Goal: Task Accomplishment & Management: Manage account settings

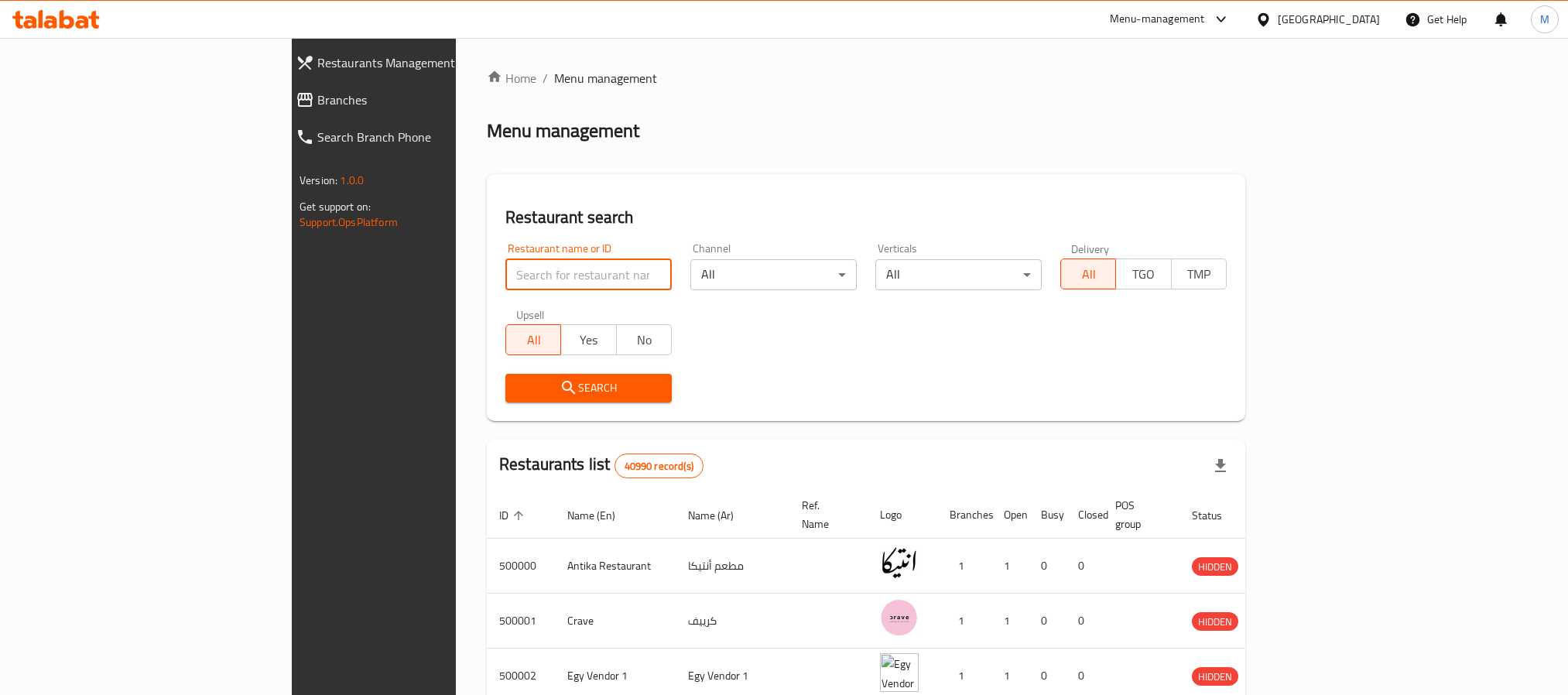
click at [506, 267] on input "search" at bounding box center [588, 274] width 167 height 31
type input "karam"
click button "Search" at bounding box center [588, 387] width 167 height 28
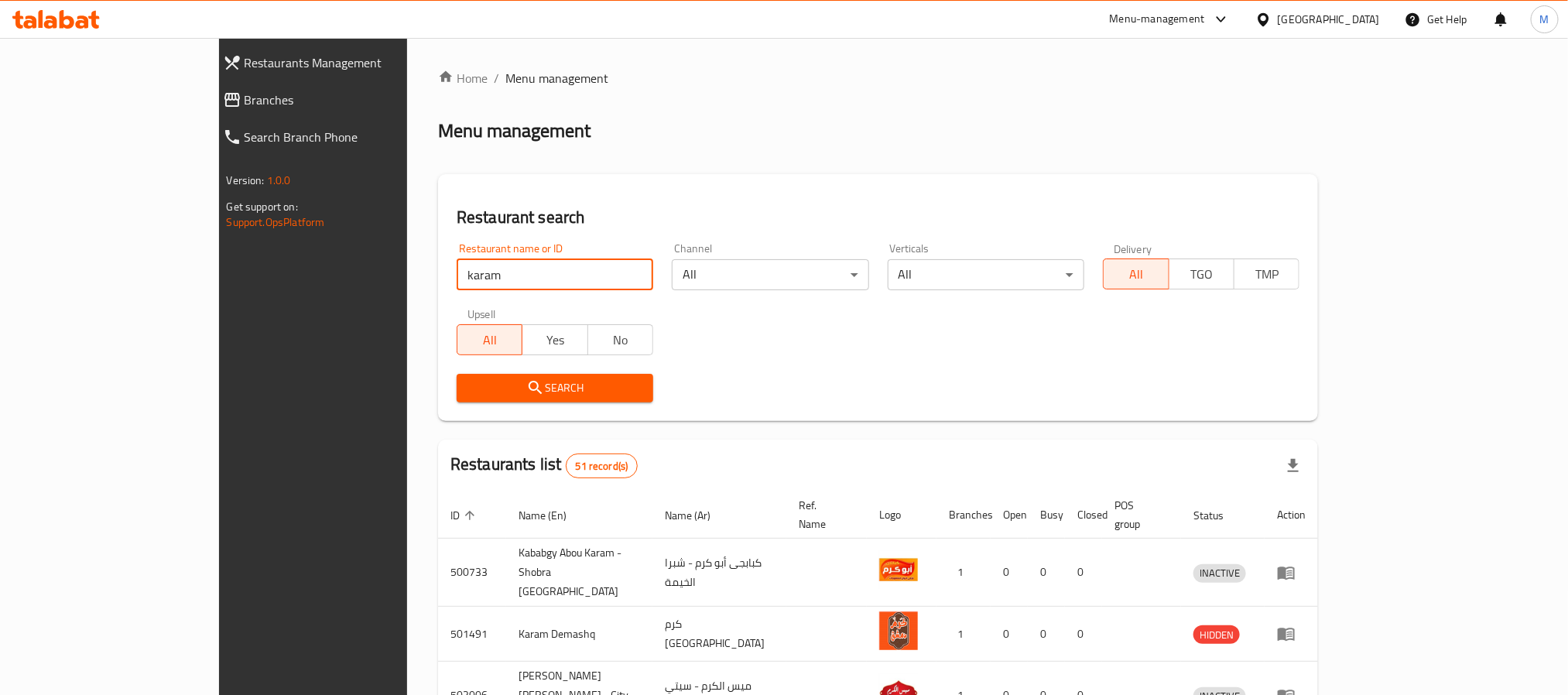
scroll to position [467, 0]
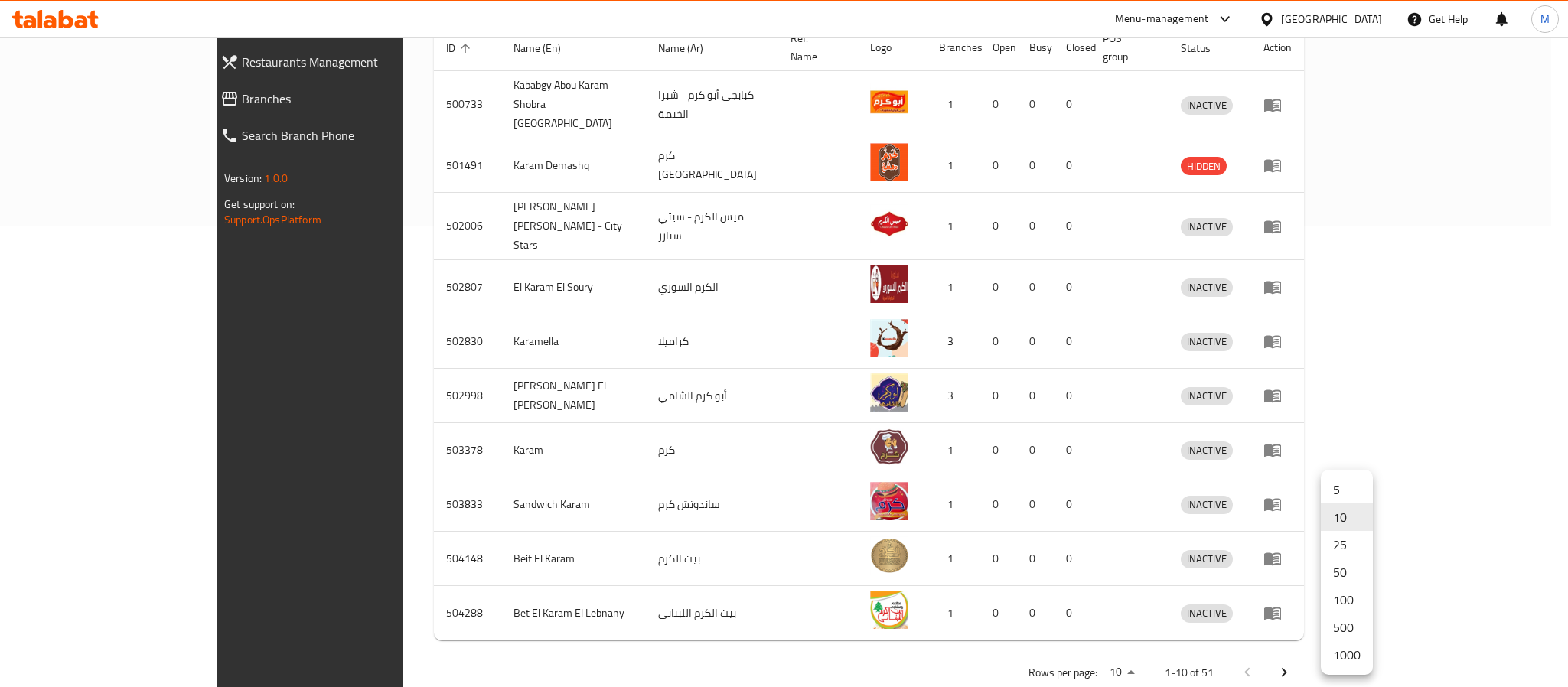
click at [1354, 629] on li "500" at bounding box center [1347, 627] width 52 height 28
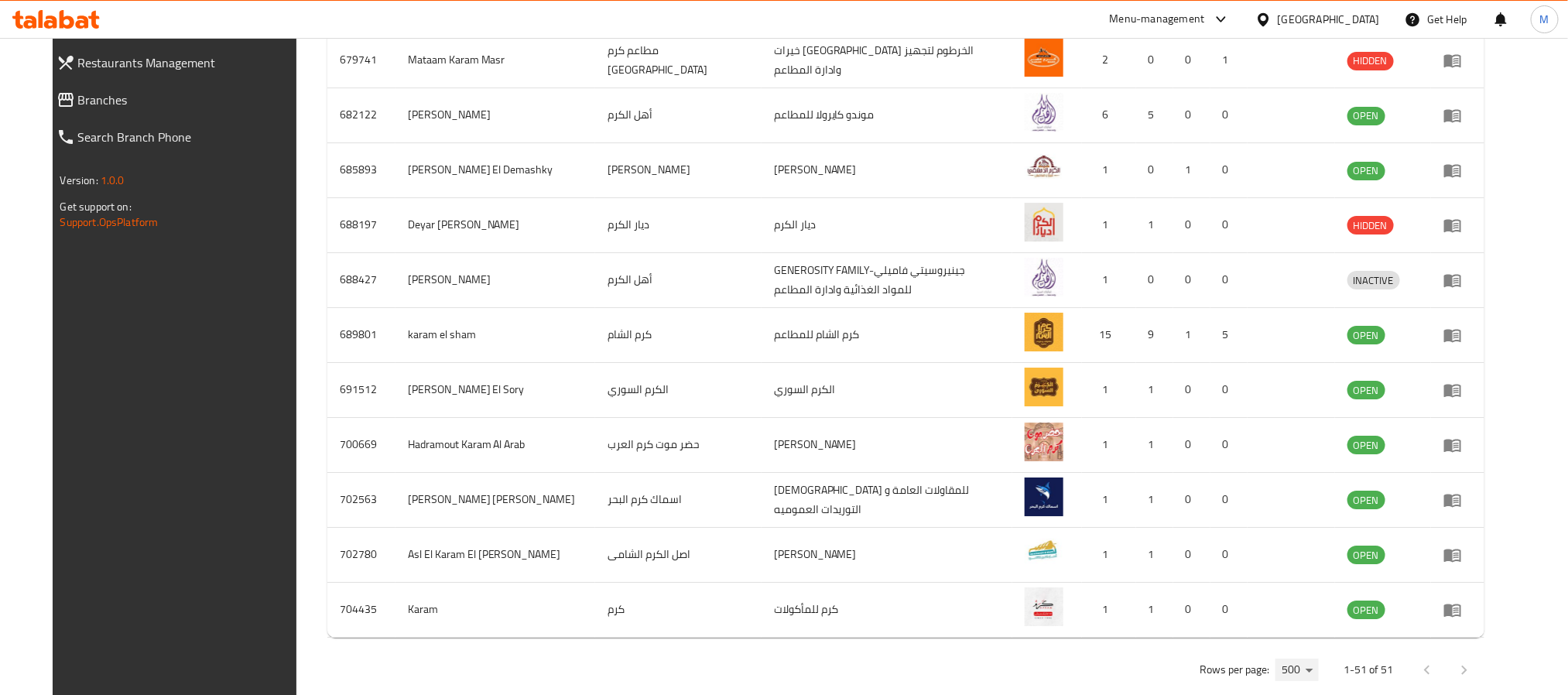
scroll to position [2767, 0]
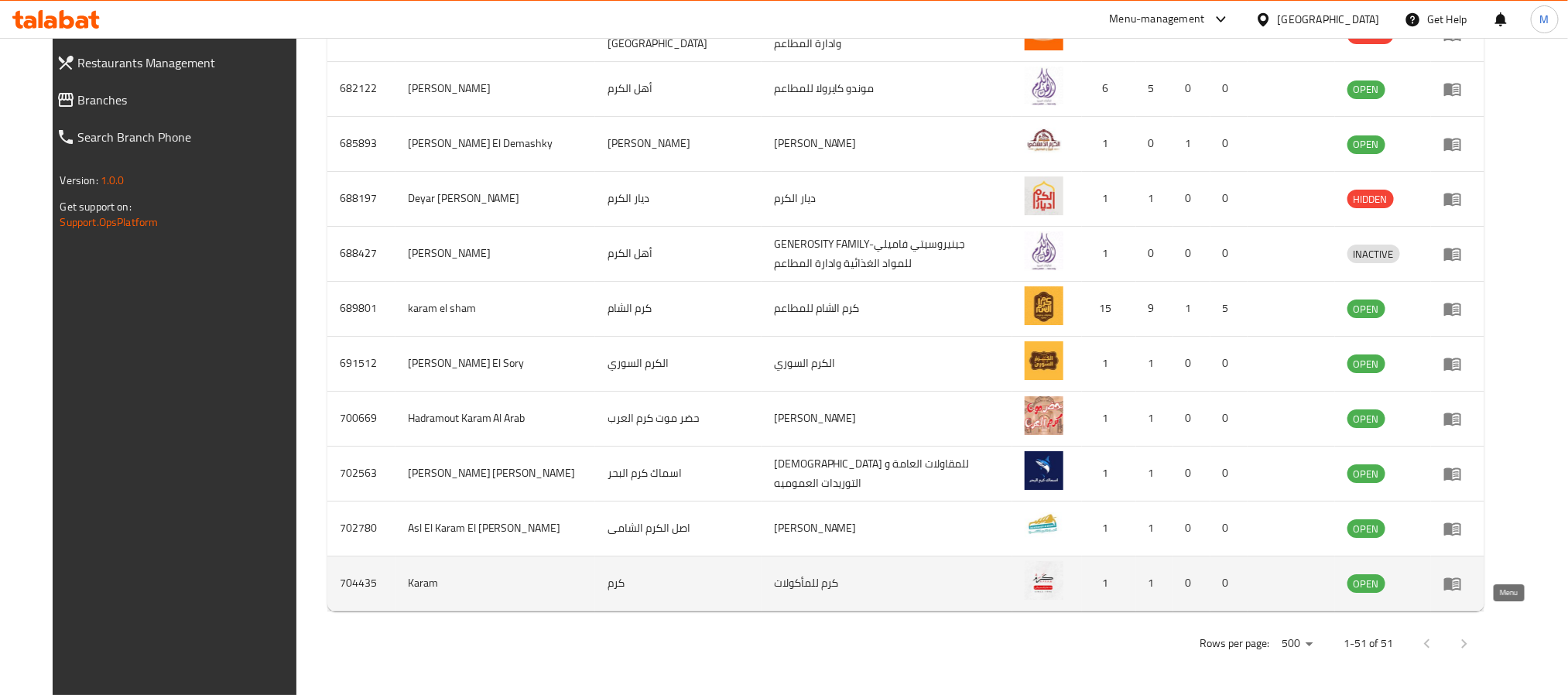
click at [1462, 578] on icon "enhanced table" at bounding box center [1453, 584] width 19 height 19
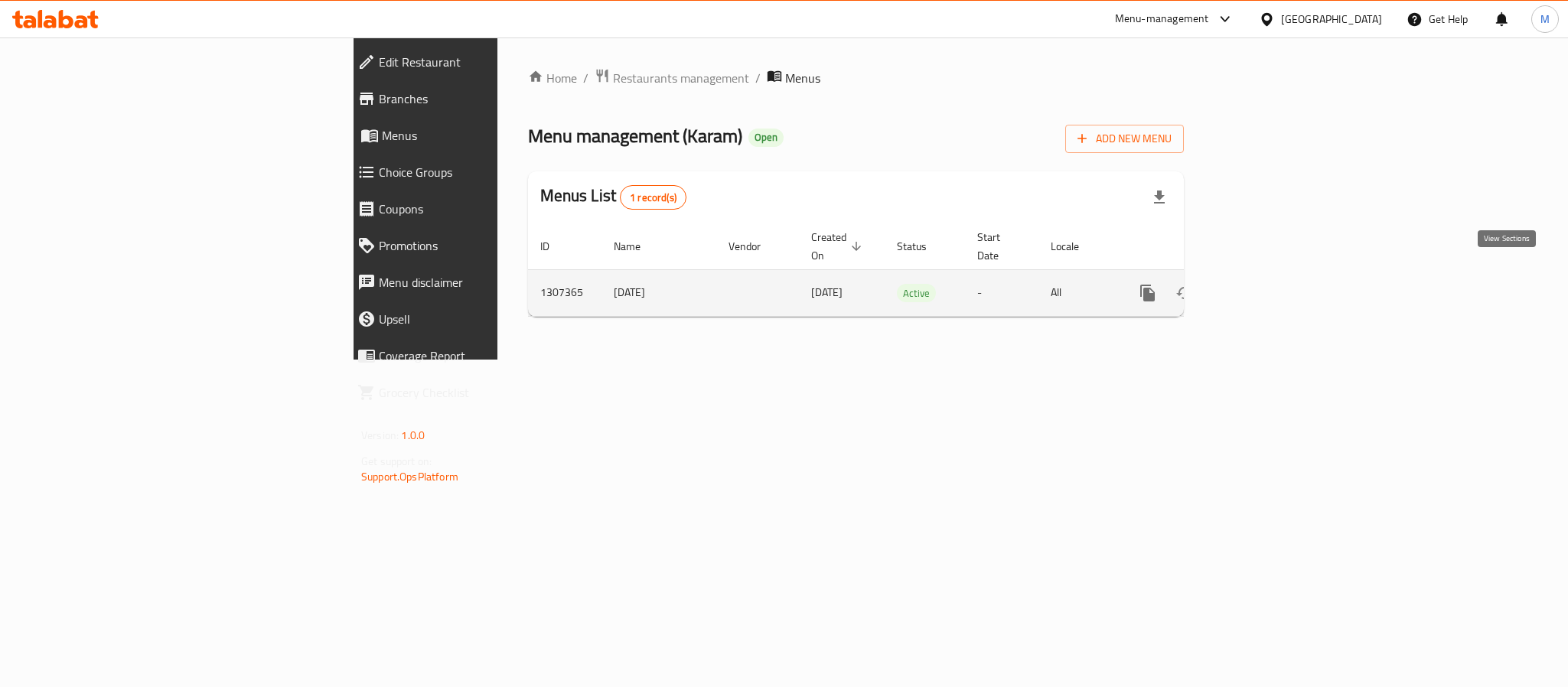
click at [1276, 275] on link "enhanced table" at bounding box center [1257, 292] width 36 height 36
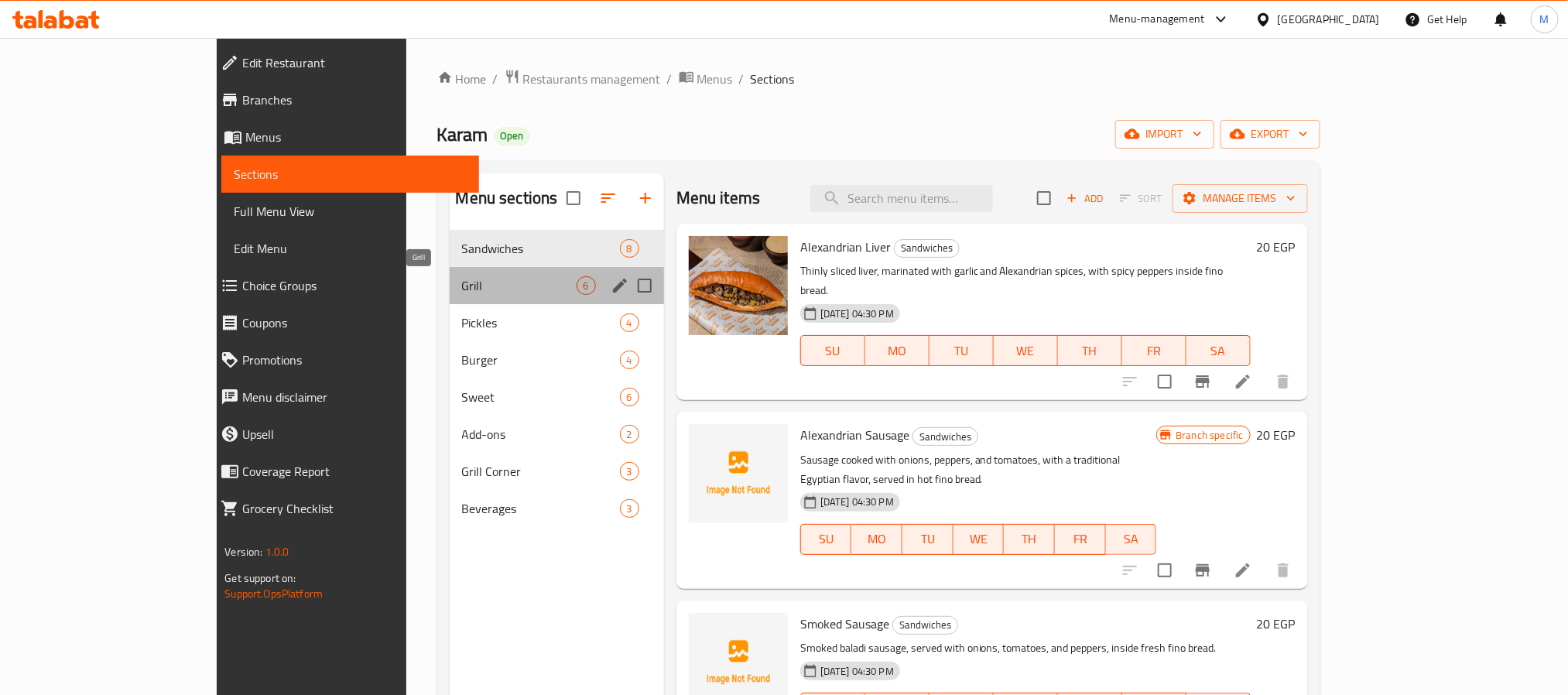
click at [462, 288] on span "Grill" at bounding box center [519, 286] width 115 height 19
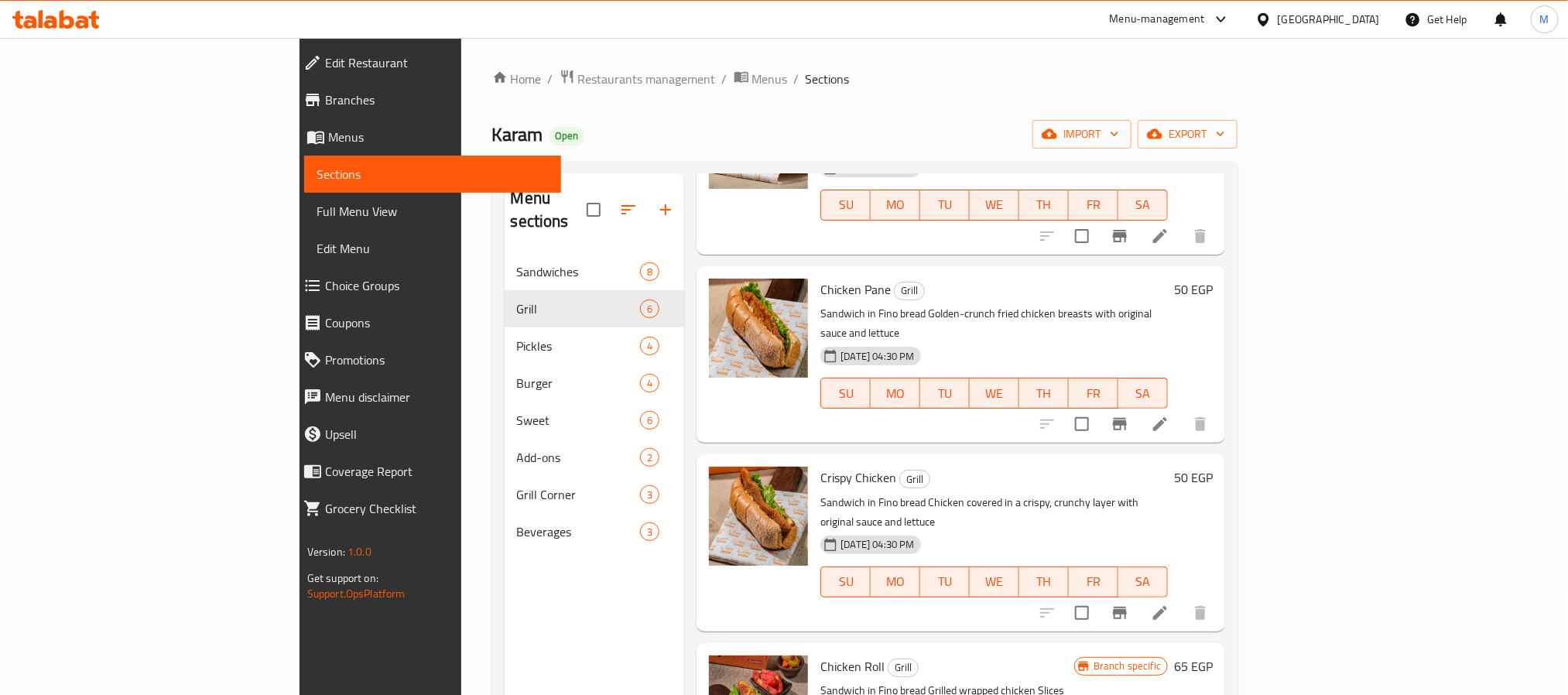
scroll to position [216, 0]
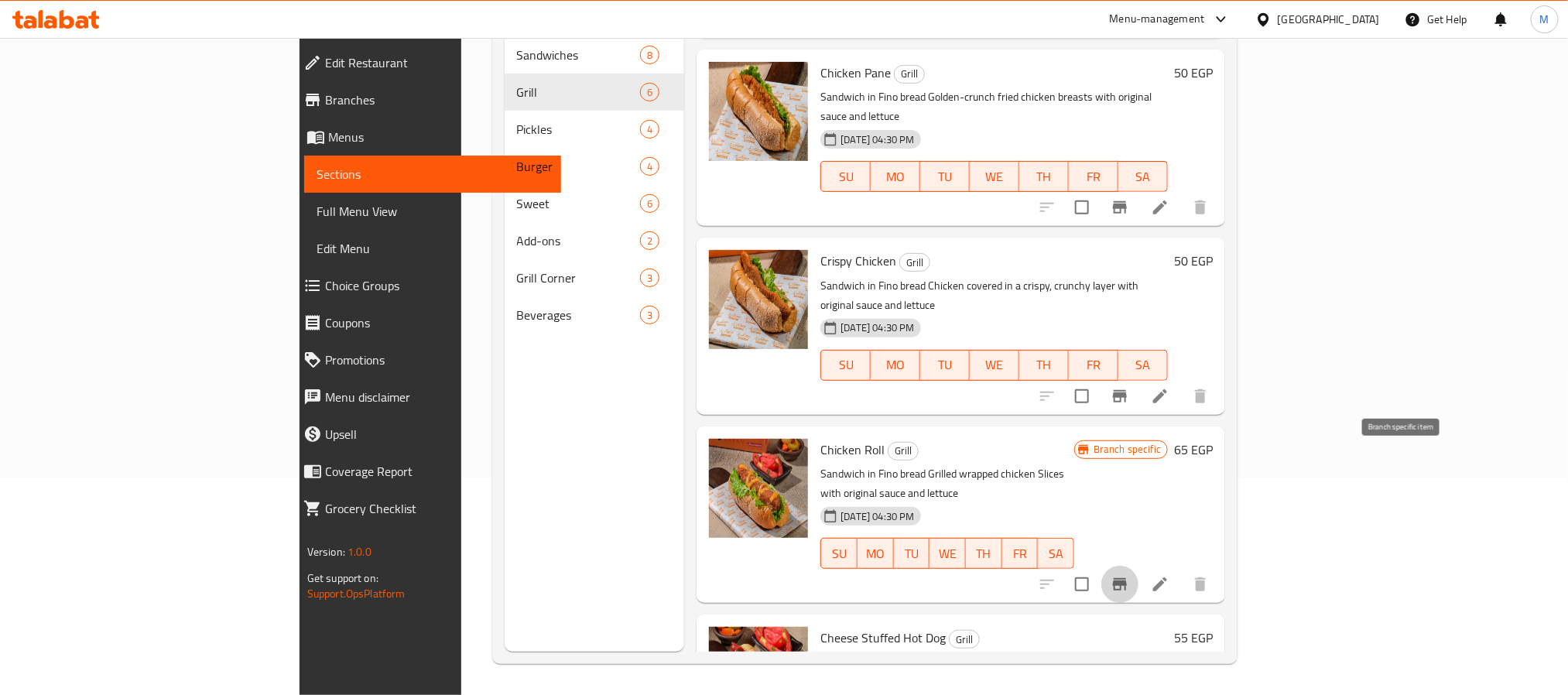
click at [1129, 575] on icon "Branch-specific-item" at bounding box center [1120, 585] width 19 height 19
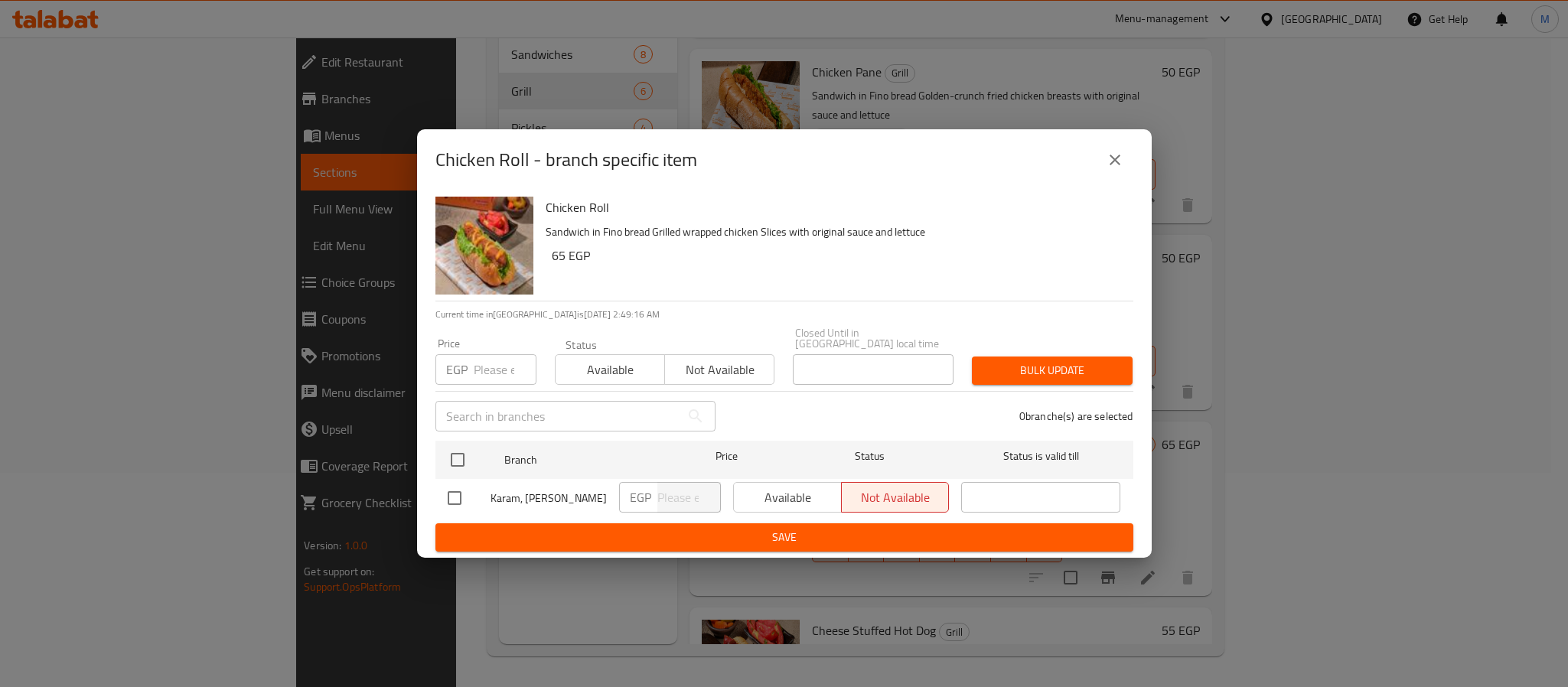
click at [1102, 164] on button "close" at bounding box center [1114, 159] width 36 height 36
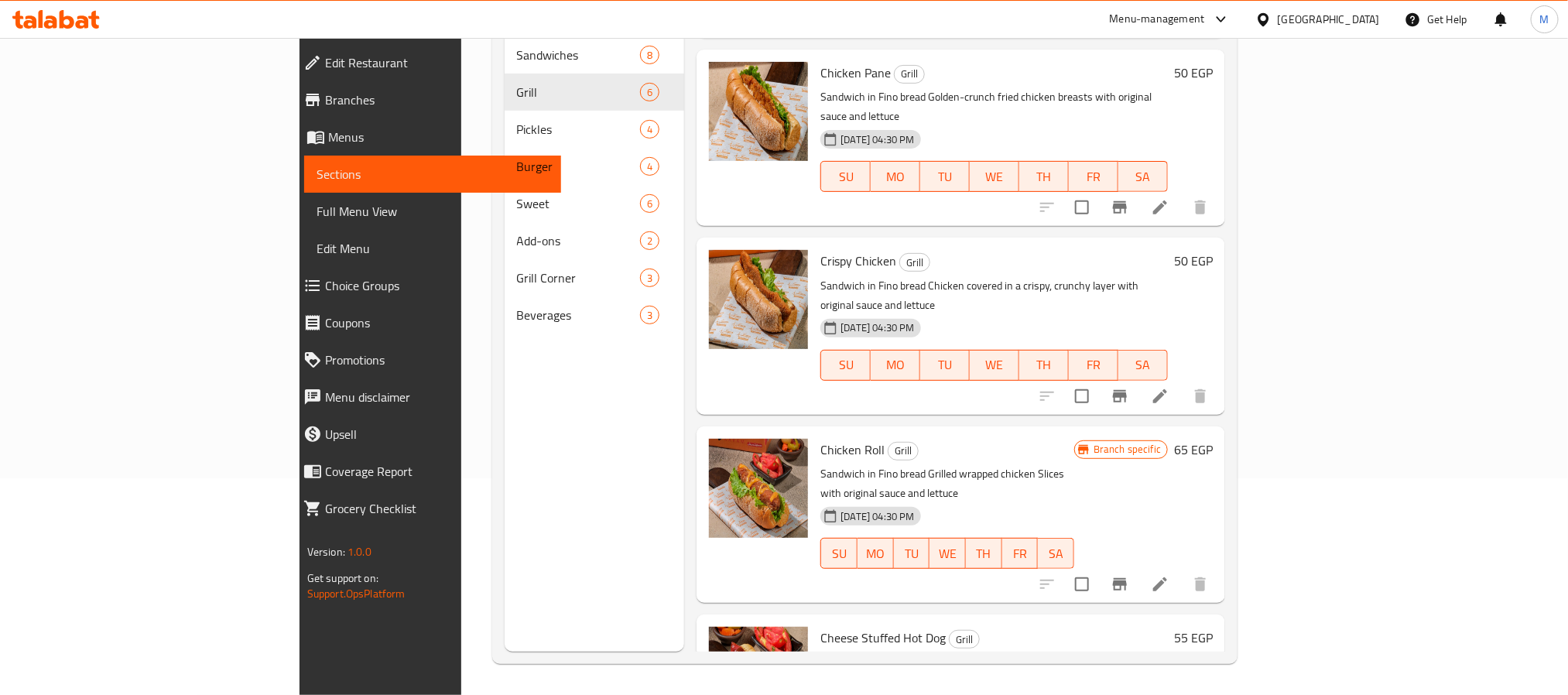
click at [1212, 439] on h6 "65 EGP" at bounding box center [1193, 449] width 38 height 21
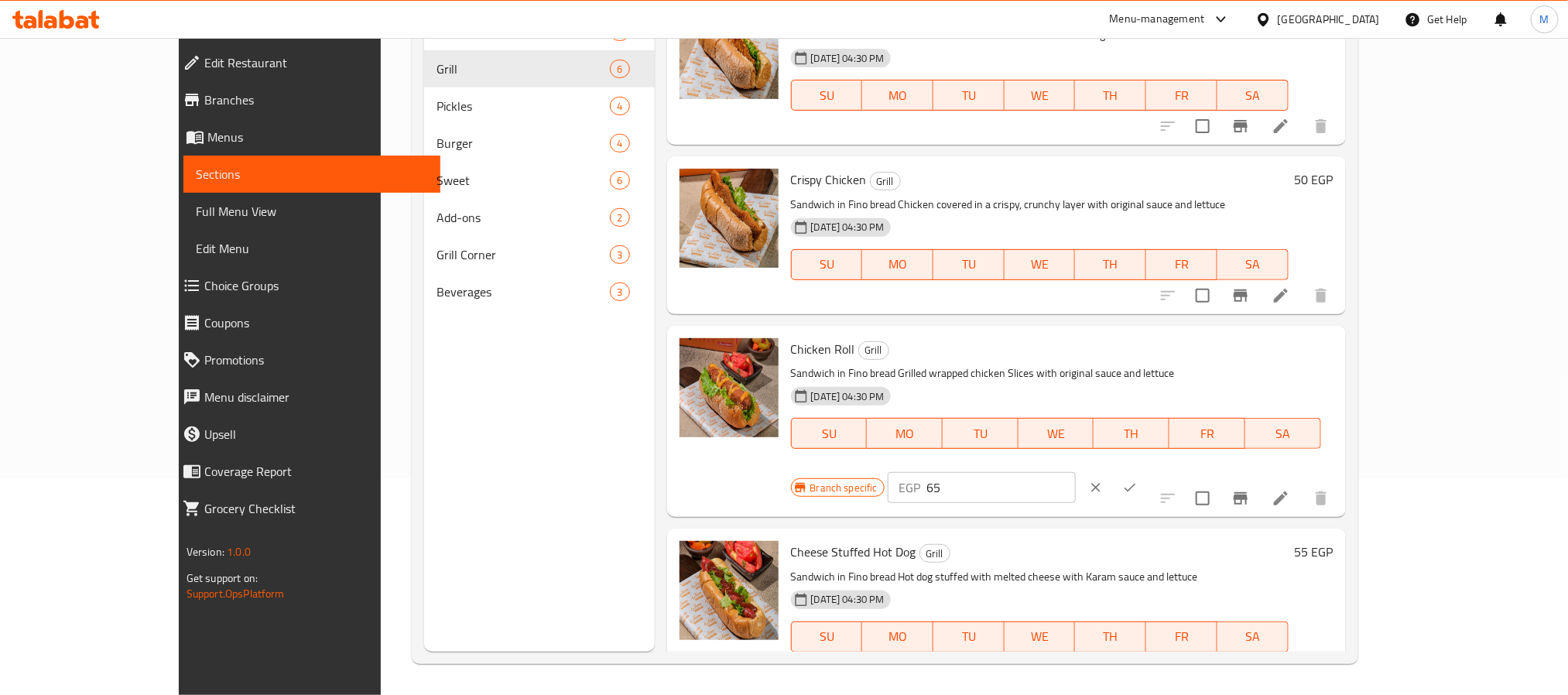
click at [1076, 472] on input "65" at bounding box center [1000, 487] width 150 height 31
type input "70"
click at [1138, 480] on icon "ok" at bounding box center [1130, 487] width 15 height 15
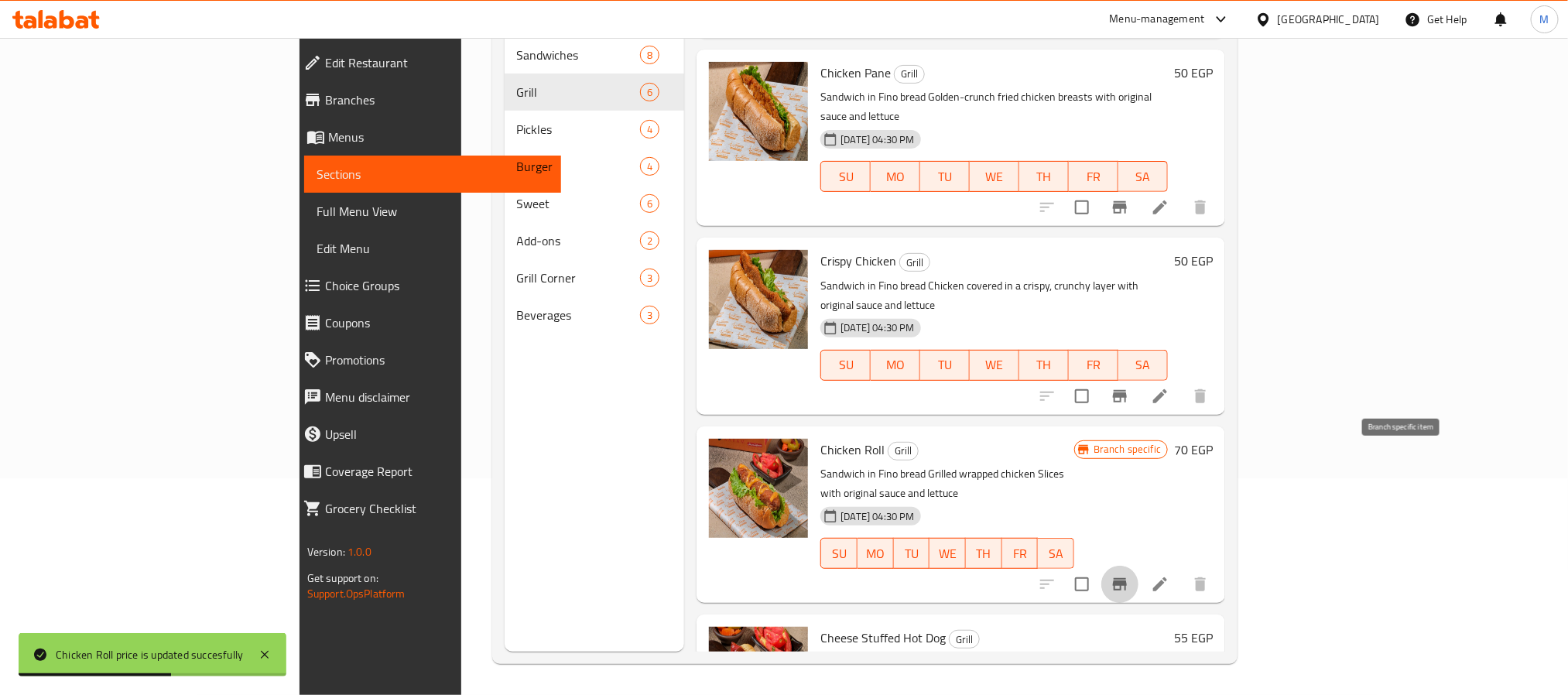
click at [1127, 578] on icon "Branch-specific-item" at bounding box center [1120, 584] width 14 height 12
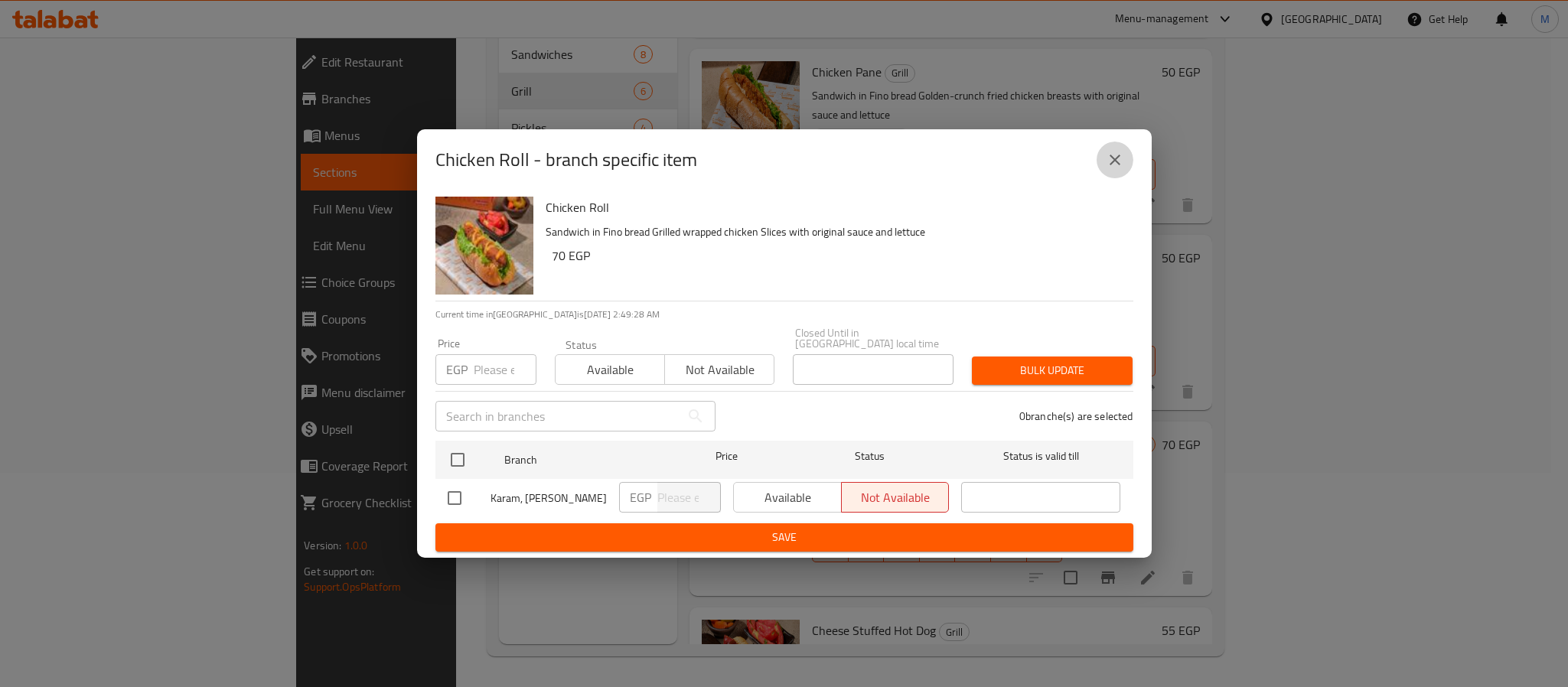
click at [1117, 161] on icon "close" at bounding box center [1115, 160] width 19 height 19
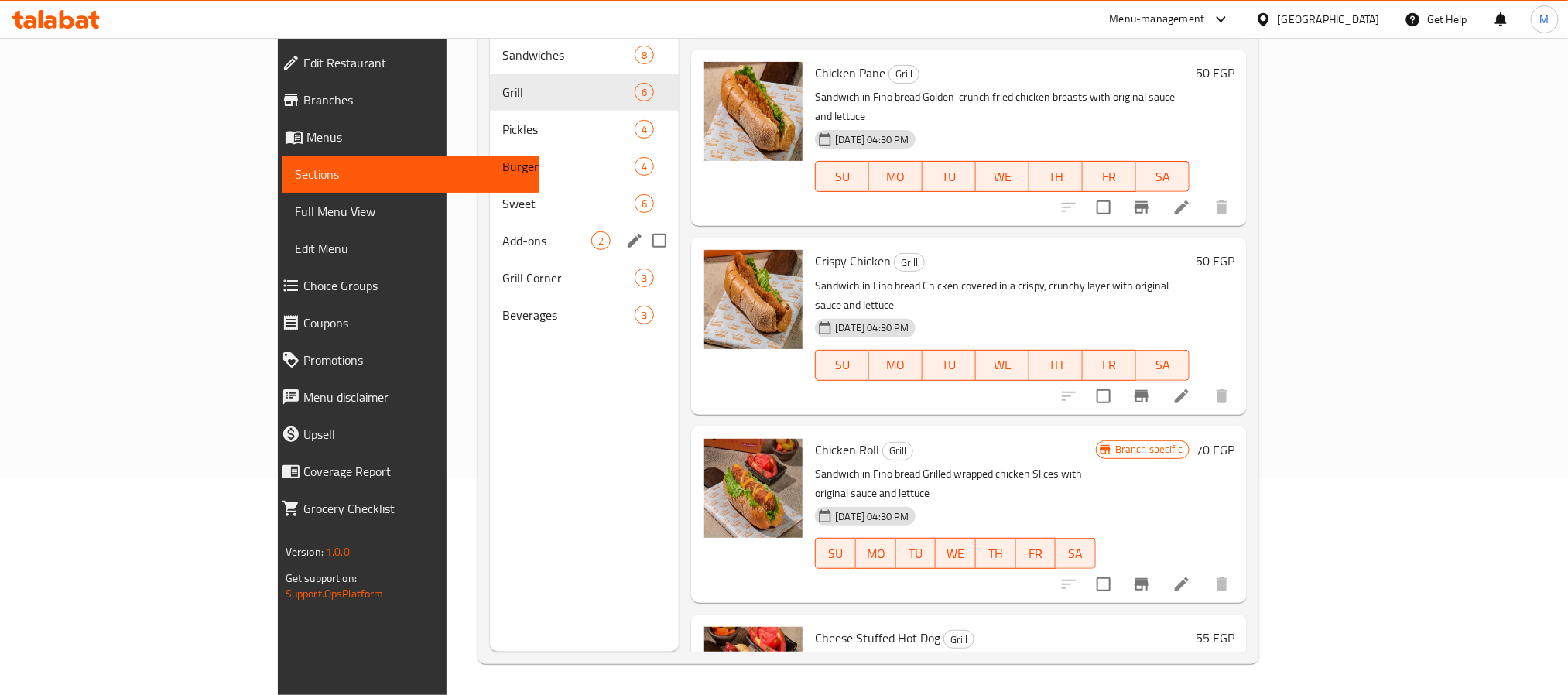
scroll to position [0, 0]
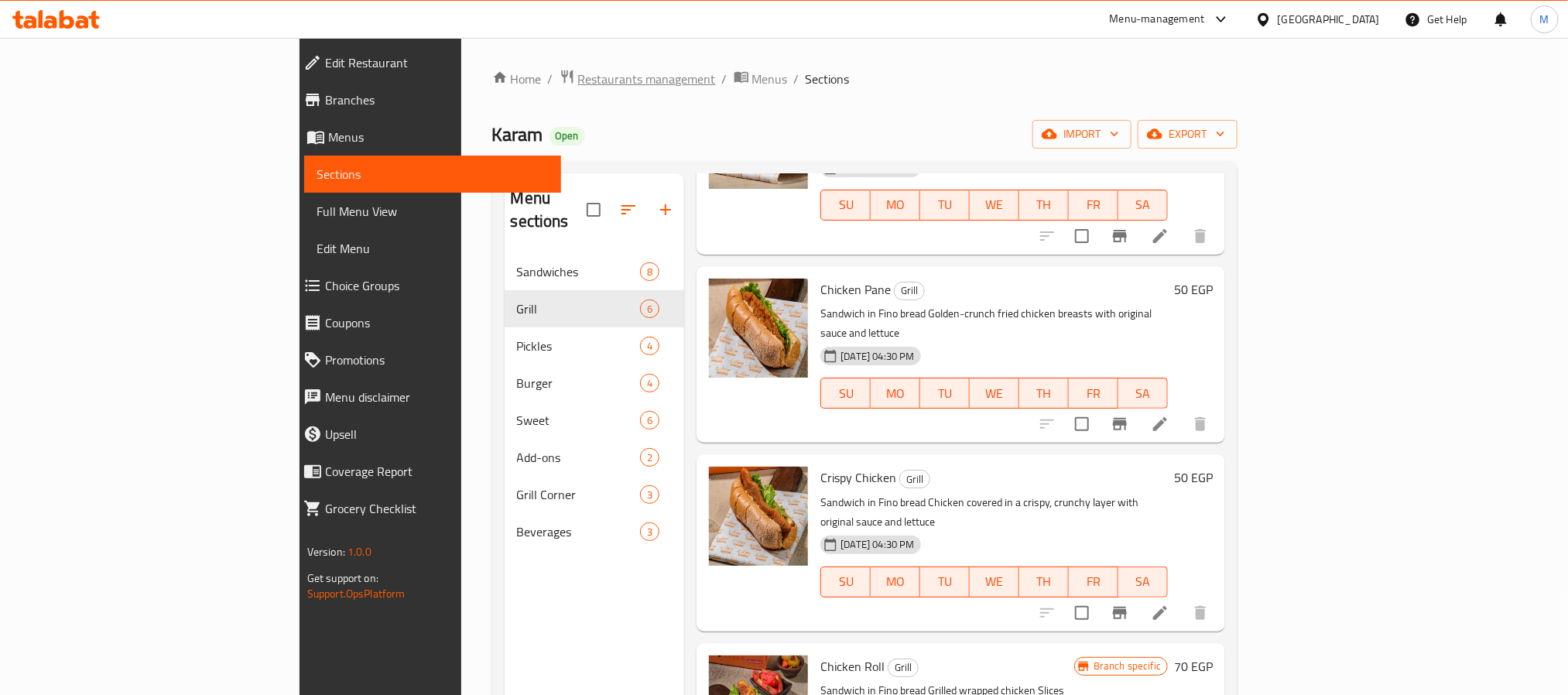
click at [578, 88] on span "Restaurants management" at bounding box center [646, 79] width 138 height 19
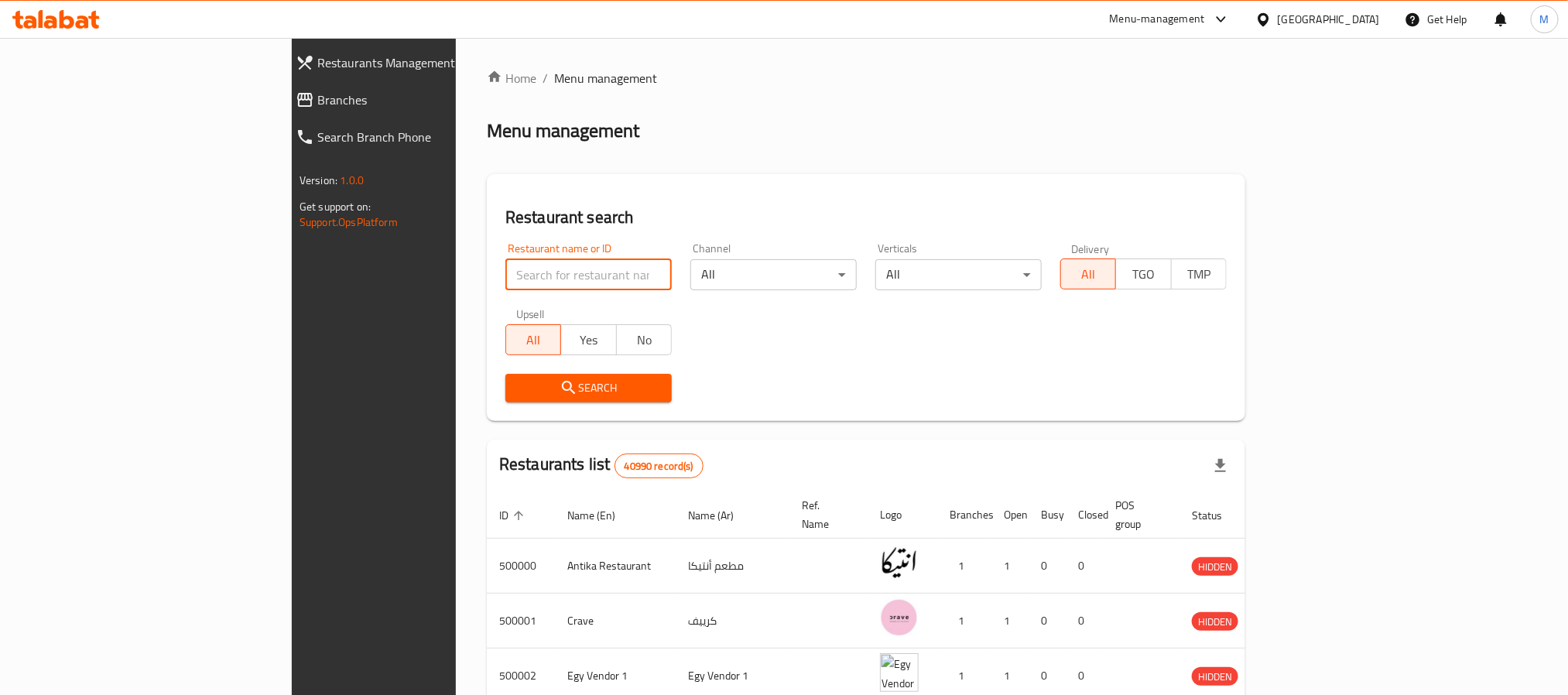
click at [505, 274] on input "search" at bounding box center [588, 274] width 167 height 31
click at [1194, 24] on div "Menu-management" at bounding box center [1157, 20] width 95 height 19
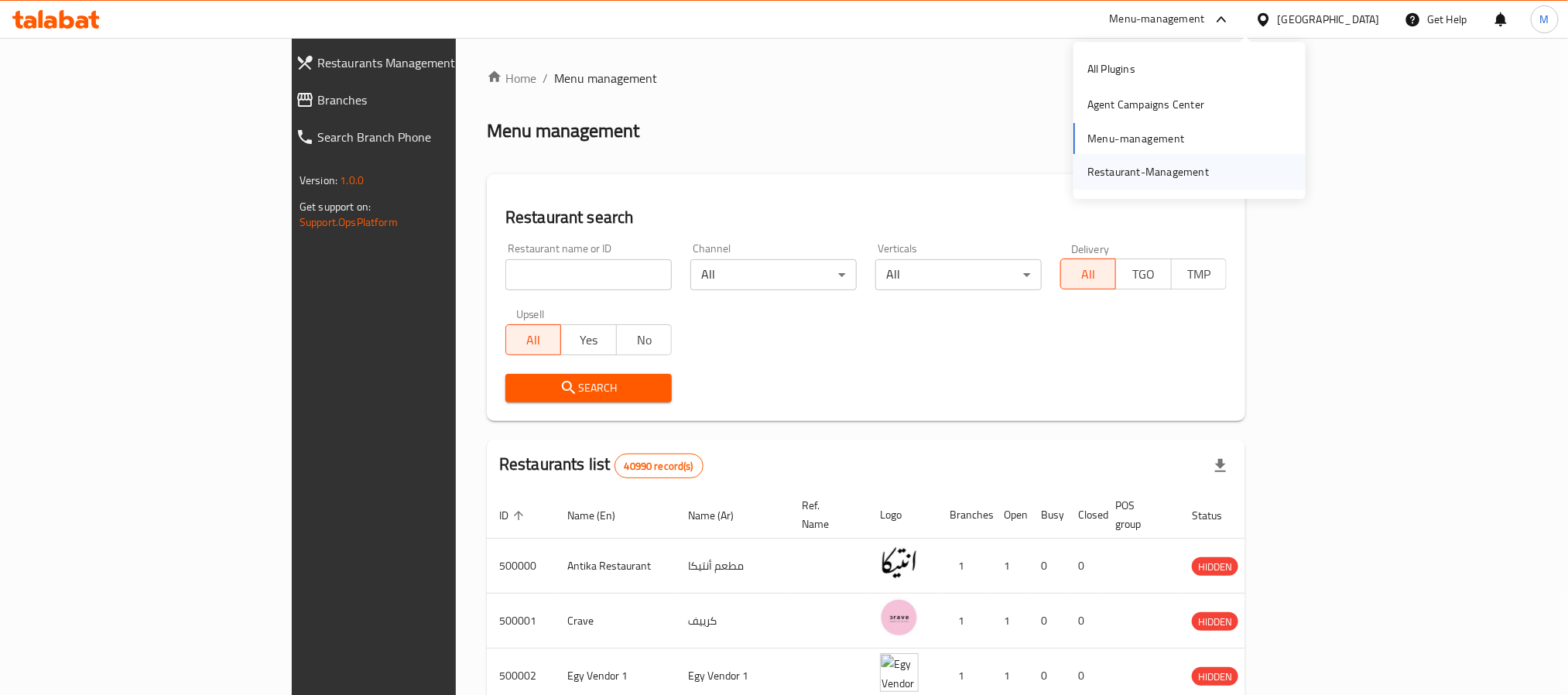
click at [1147, 163] on div "Restaurant-Management" at bounding box center [1148, 172] width 121 height 17
